Goal: Go to known website: Access a specific website the user already knows

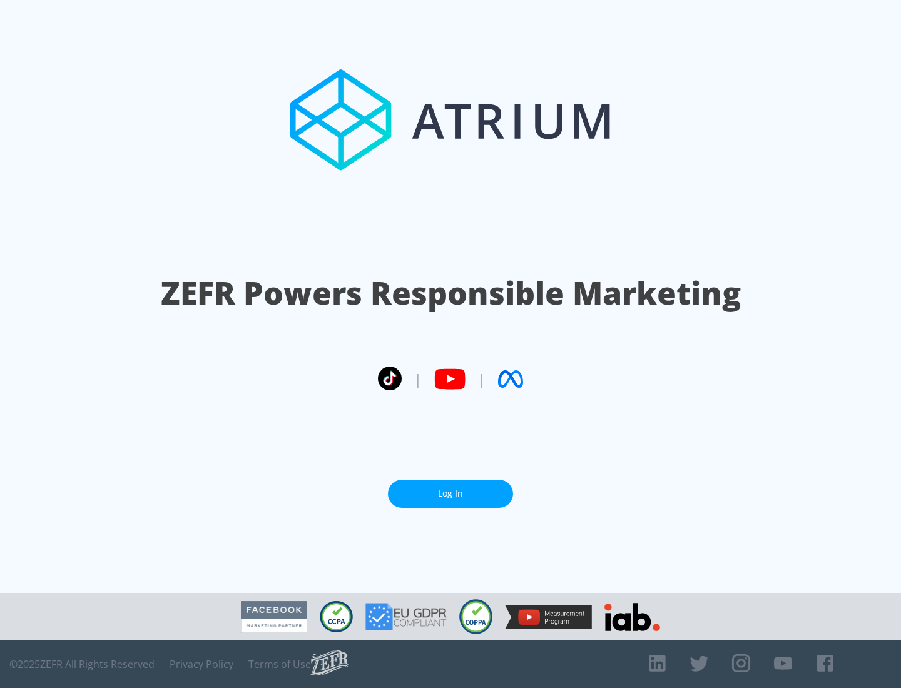
click at [450, 494] on link "Log In" at bounding box center [450, 494] width 125 height 28
